Goal: Information Seeking & Learning: Learn about a topic

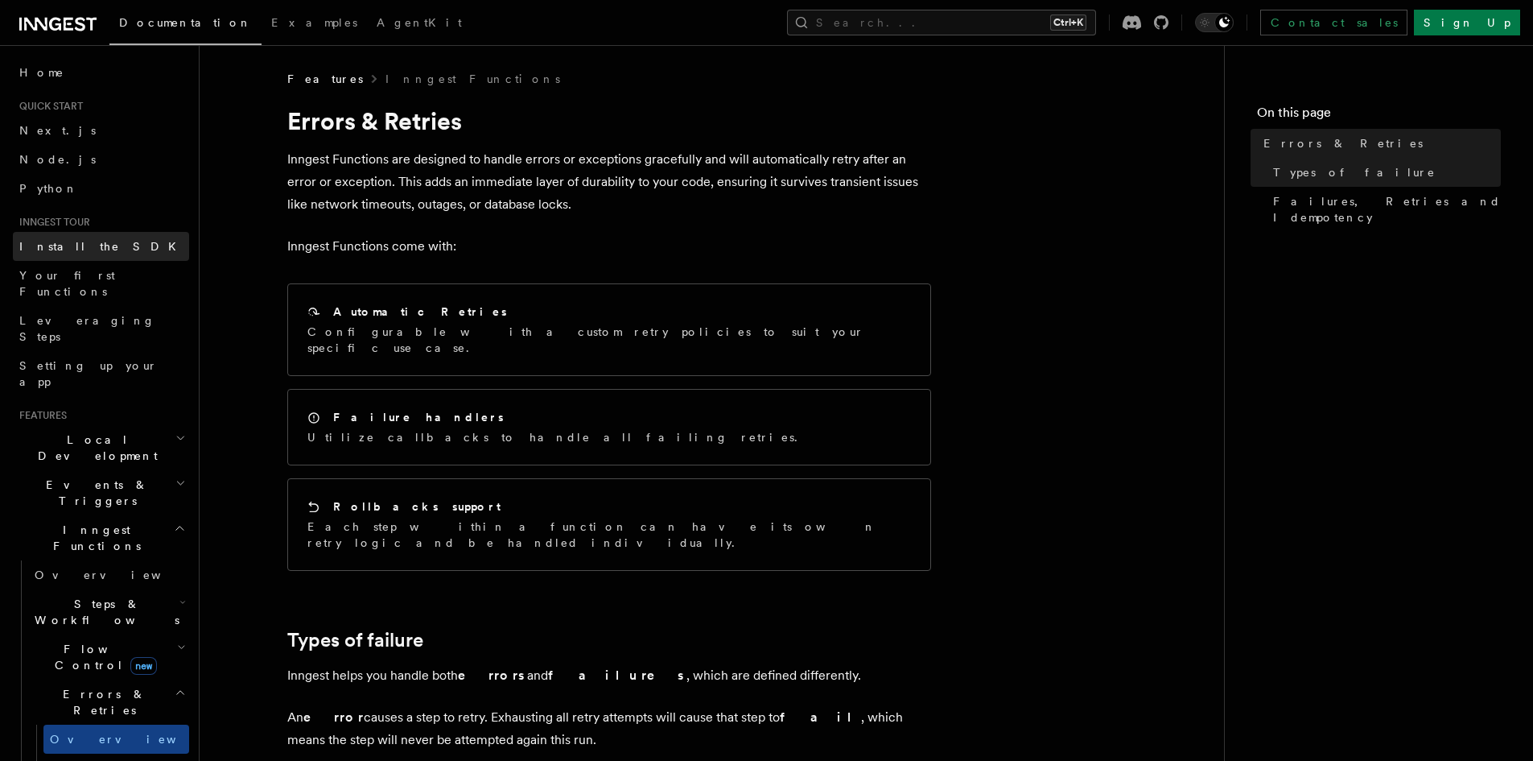
click at [106, 255] on link "Install the SDK" at bounding box center [101, 246] width 176 height 29
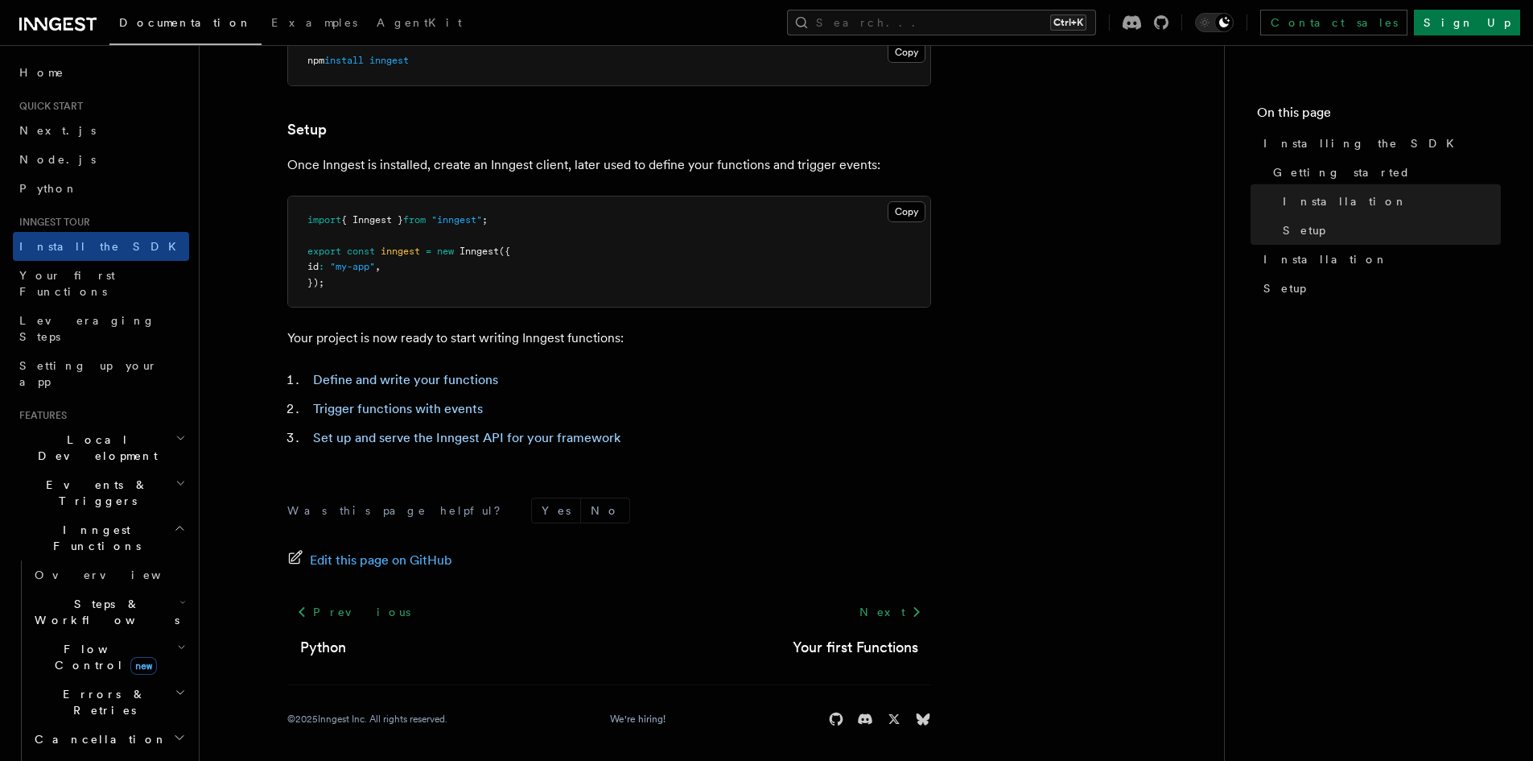
scroll to position [578, 0]
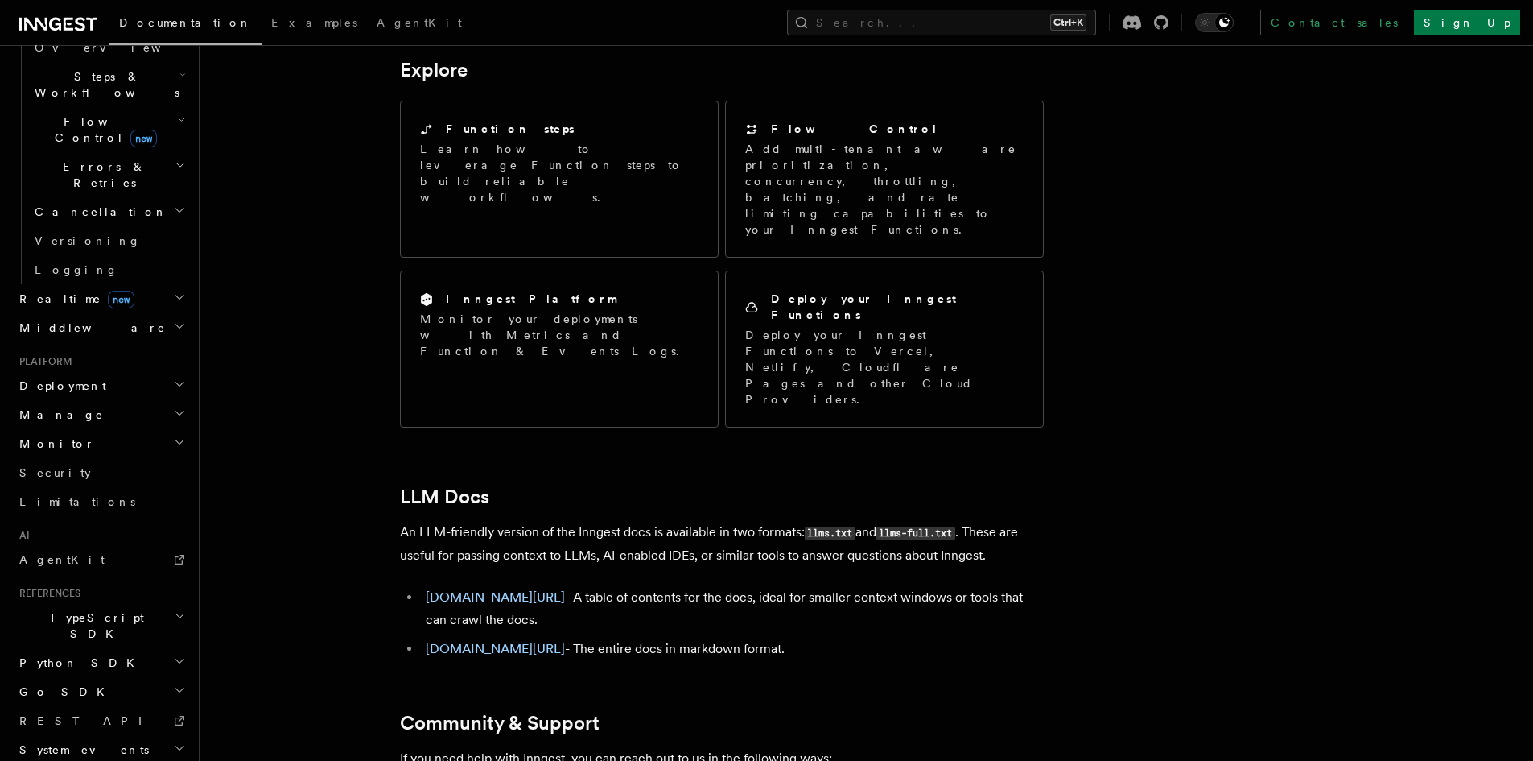
scroll to position [888, 0]
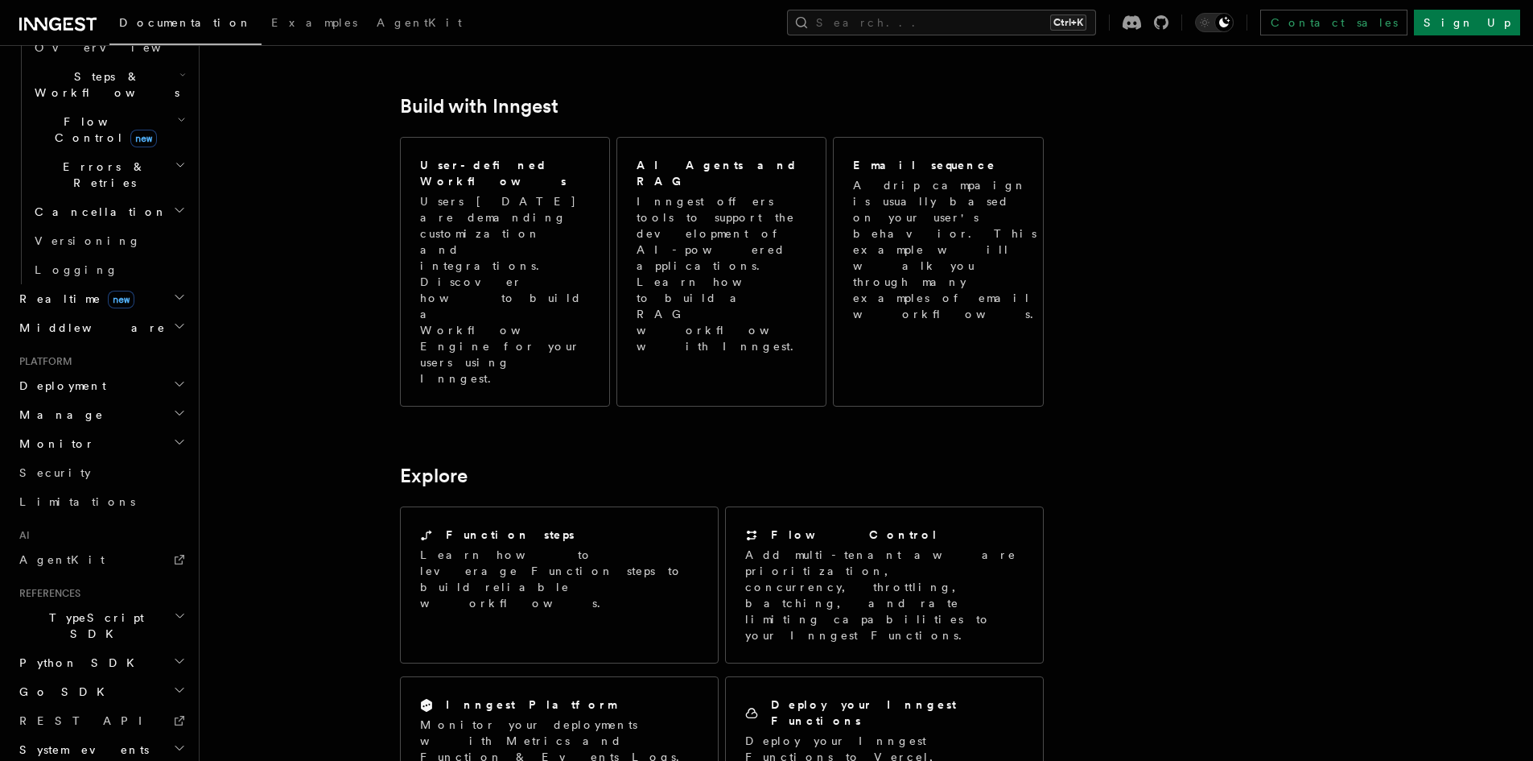
drag, startPoint x: 1214, startPoint y: 549, endPoint x: 1213, endPoint y: 105, distance: 443.5
